Goal: Information Seeking & Learning: Learn about a topic

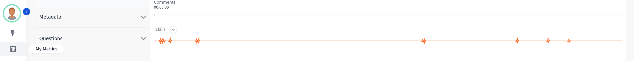
scroll to position [166, 0]
click at [12, 50] on icon "Sidebar" at bounding box center [13, 49] width 6 height 6
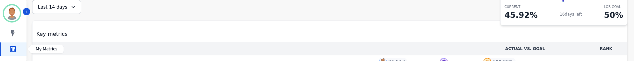
scroll to position [99, 0]
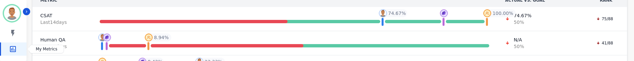
click at [3, 52] on link "Sidebar" at bounding box center [14, 48] width 26 height 13
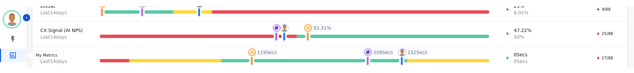
scroll to position [166, 0]
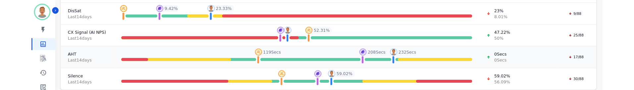
scroll to position [137, 0]
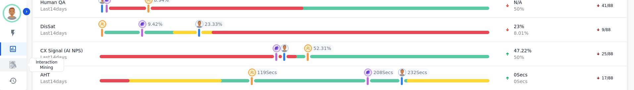
click at [12, 66] on icon "Sidebar" at bounding box center [13, 64] width 7 height 7
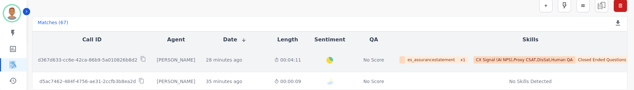
click at [249, 65] on td "28 minutes ago Start at: [DATE] 7:17pm" at bounding box center [235, 60] width 68 height 25
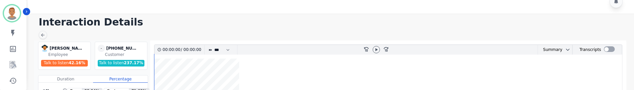
scroll to position [48, 0]
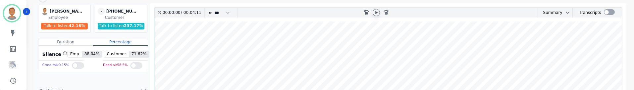
click at [377, 11] on icon at bounding box center [376, 12] width 5 height 5
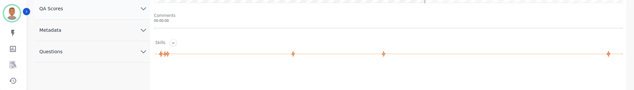
scroll to position [132, 0]
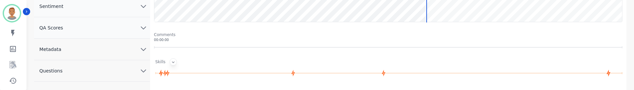
click at [172, 62] on icon at bounding box center [173, 63] width 3 height 2
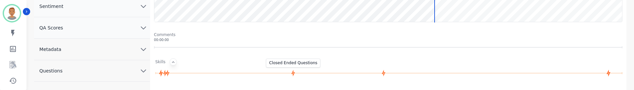
click at [292, 72] on icon at bounding box center [293, 73] width 4 height 7
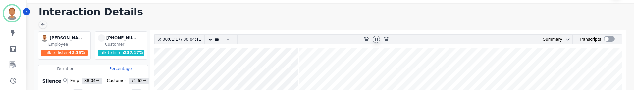
scroll to position [33, 0]
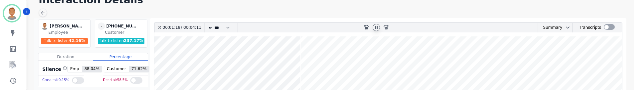
drag, startPoint x: 299, startPoint y: 63, endPoint x: 324, endPoint y: 63, distance: 25.2
click at [324, 63] on wave at bounding box center [388, 78] width 468 height 85
drag, startPoint x: 328, startPoint y: 64, endPoint x: 316, endPoint y: 62, distance: 12.0
click at [315, 62] on wave at bounding box center [388, 78] width 468 height 85
drag, startPoint x: 321, startPoint y: 65, endPoint x: 330, endPoint y: 66, distance: 9.4
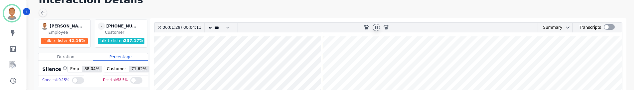
click at [330, 66] on wave at bounding box center [388, 78] width 468 height 85
drag, startPoint x: 333, startPoint y: 66, endPoint x: 350, endPoint y: 66, distance: 17.2
click at [350, 66] on wave at bounding box center [388, 78] width 468 height 85
drag, startPoint x: 356, startPoint y: 65, endPoint x: 378, endPoint y: 67, distance: 22.7
click at [378, 67] on wave at bounding box center [388, 78] width 468 height 85
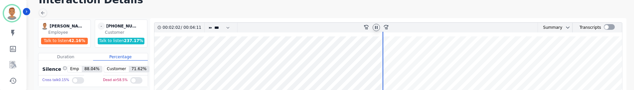
drag, startPoint x: 382, startPoint y: 63, endPoint x: 404, endPoint y: 65, distance: 22.0
click at [386, 27] on icon at bounding box center [386, 27] width 5 height 5
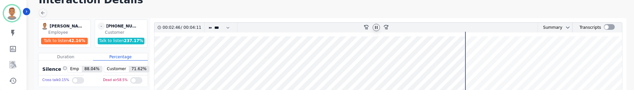
click at [72, 75] on div at bounding box center [78, 80] width 12 height 7
click at [132, 75] on div at bounding box center [136, 80] width 12 height 7
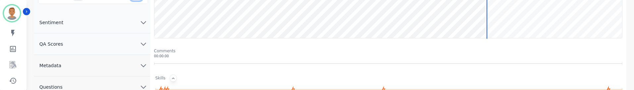
scroll to position [132, 0]
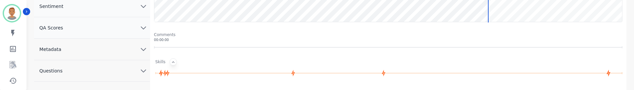
click at [169, 34] on div "Comments" at bounding box center [388, 34] width 468 height 5
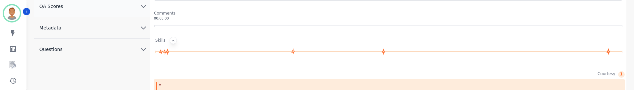
scroll to position [166, 0]
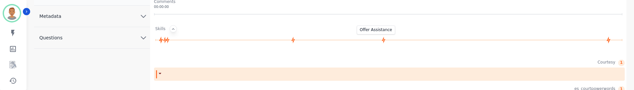
click at [385, 40] on icon at bounding box center [384, 40] width 4 height 7
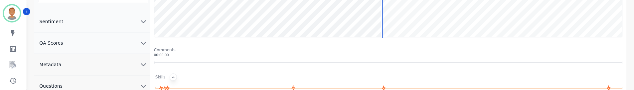
scroll to position [66, 0]
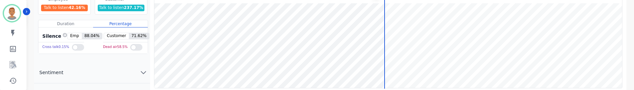
drag, startPoint x: 382, startPoint y: 31, endPoint x: 496, endPoint y: 31, distance: 114.3
click at [507, 32] on wave at bounding box center [388, 45] width 468 height 85
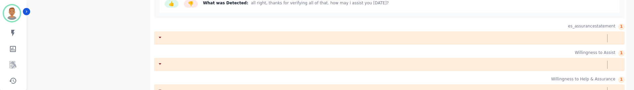
scroll to position [488, 0]
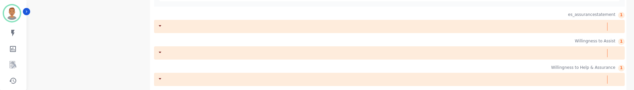
click at [161, 26] on icon at bounding box center [160, 25] width 3 height 1
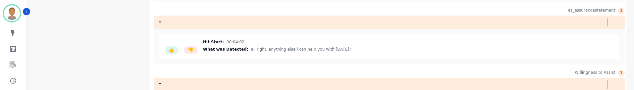
scroll to position [523, 0]
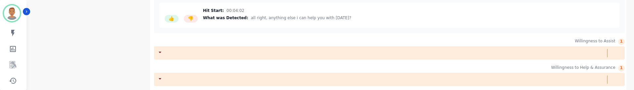
click at [159, 75] on icon at bounding box center [160, 79] width 7 height 7
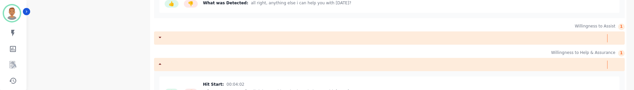
scroll to position [559, 0]
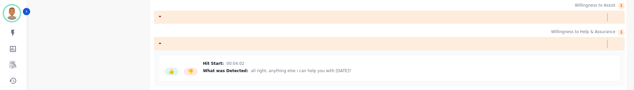
click at [159, 19] on icon at bounding box center [160, 16] width 7 height 7
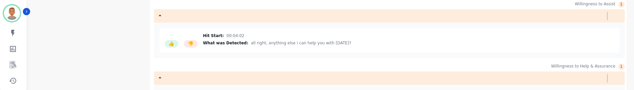
scroll to position [595, 0]
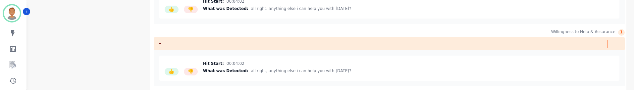
click at [621, 32] on div "1" at bounding box center [621, 32] width 7 height 7
click at [605, 45] on div at bounding box center [389, 43] width 471 height 13
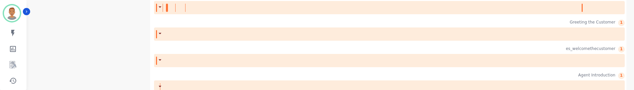
scroll to position [195, 0]
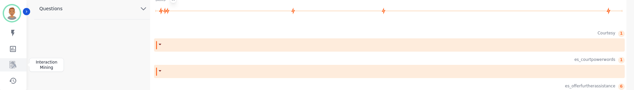
click at [13, 64] on icon "Sidebar" at bounding box center [13, 65] width 8 height 8
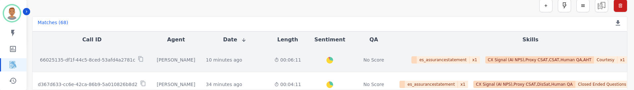
click at [164, 68] on td "[PERSON_NAME]" at bounding box center [175, 60] width 49 height 25
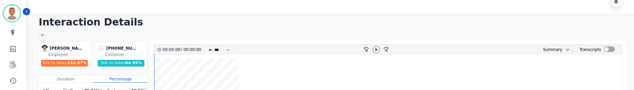
scroll to position [48, 0]
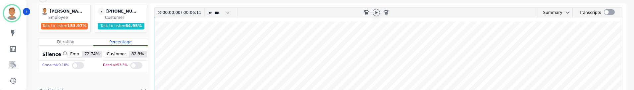
click at [376, 13] on icon at bounding box center [377, 12] width 2 height 3
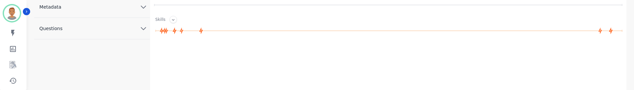
scroll to position [181, 0]
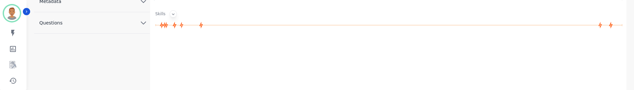
click at [171, 15] on icon at bounding box center [173, 14] width 5 height 5
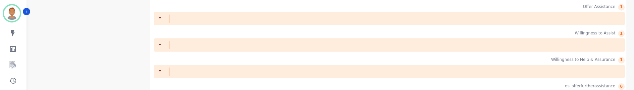
scroll to position [412, 0]
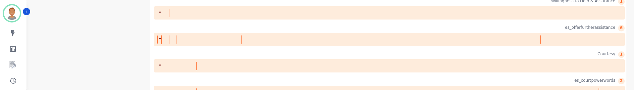
click at [160, 40] on icon at bounding box center [160, 38] width 7 height 7
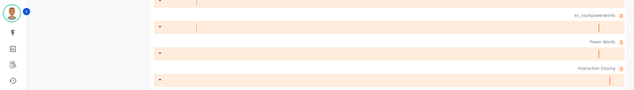
scroll to position [746, 0]
click at [160, 75] on icon at bounding box center [160, 78] width 3 height 1
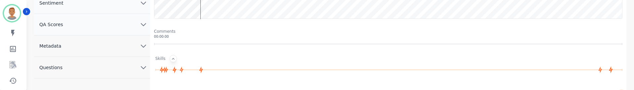
scroll to position [152, 0]
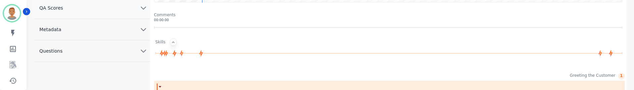
click at [146, 51] on icon "chevron down" at bounding box center [143, 51] width 8 height 8
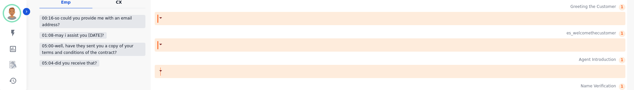
scroll to position [219, 0]
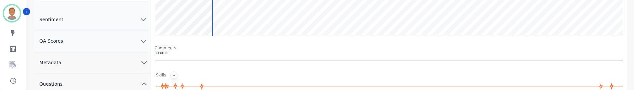
scroll to position [0, 0]
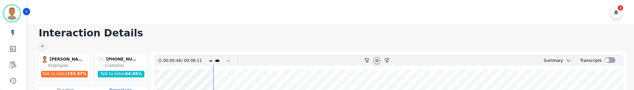
click at [379, 60] on icon at bounding box center [376, 60] width 5 height 5
drag, startPoint x: 300, startPoint y: 31, endPoint x: 281, endPoint y: 26, distance: 19.2
click at [298, 31] on h1 "Interaction Details" at bounding box center [333, 33] width 589 height 12
click at [16, 9] on img "Sidebar" at bounding box center [12, 13] width 16 height 16
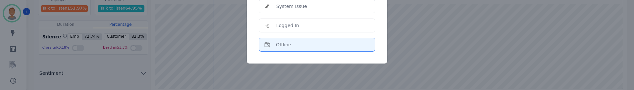
scroll to position [66, 0]
click at [297, 47] on div "Offline" at bounding box center [316, 44] width 105 height 7
